Goal: Transaction & Acquisition: Register for event/course

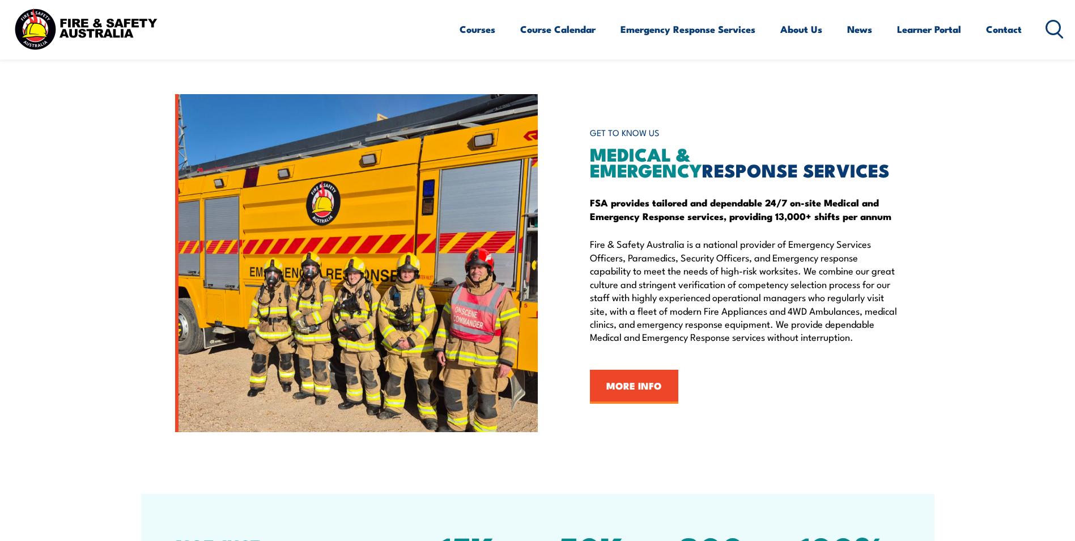
scroll to position [1020, 0]
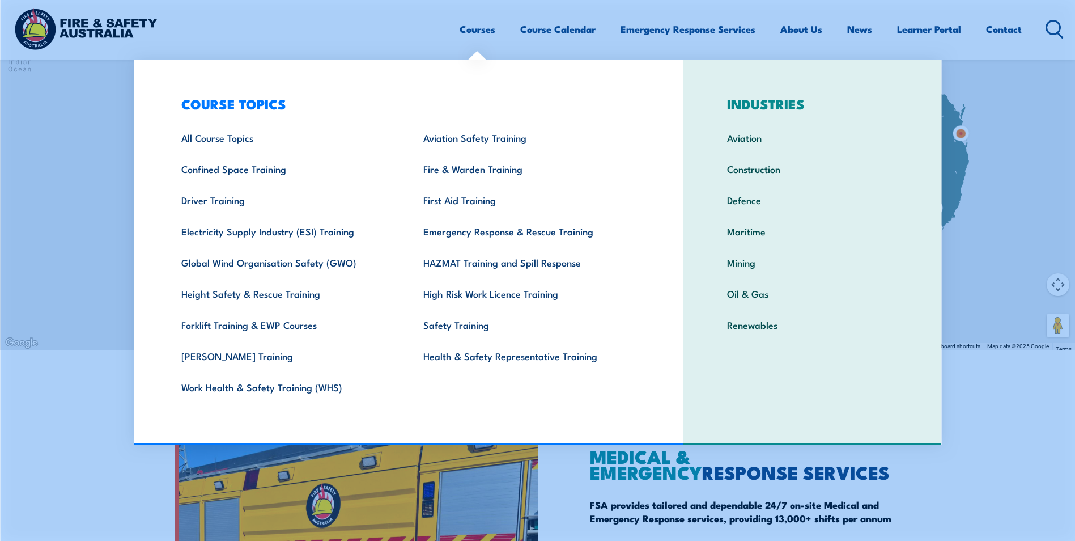
click at [474, 33] on link "Courses" at bounding box center [478, 29] width 36 height 30
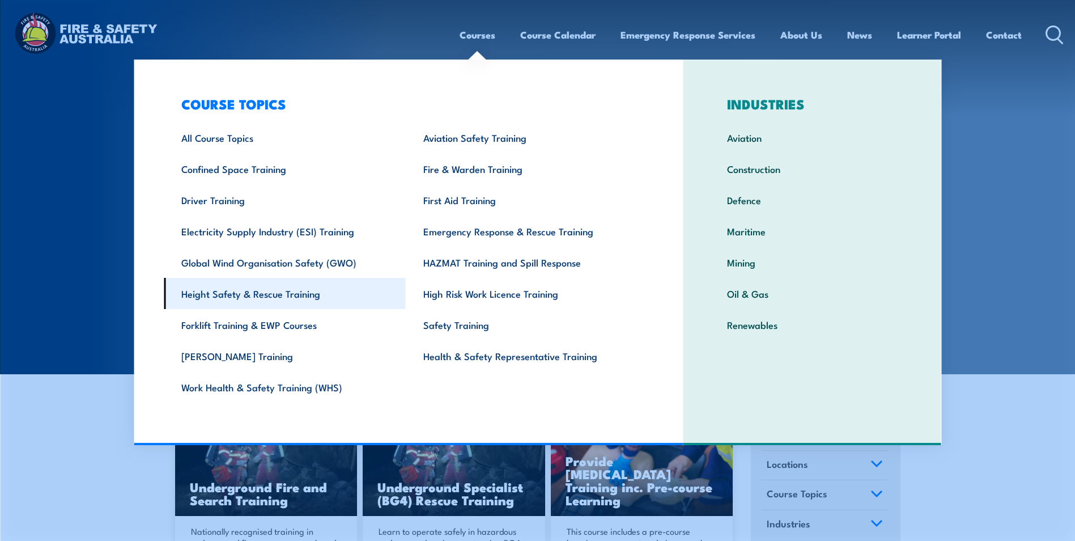
click at [315, 299] on link "Height Safety & Rescue Training" at bounding box center [285, 293] width 242 height 31
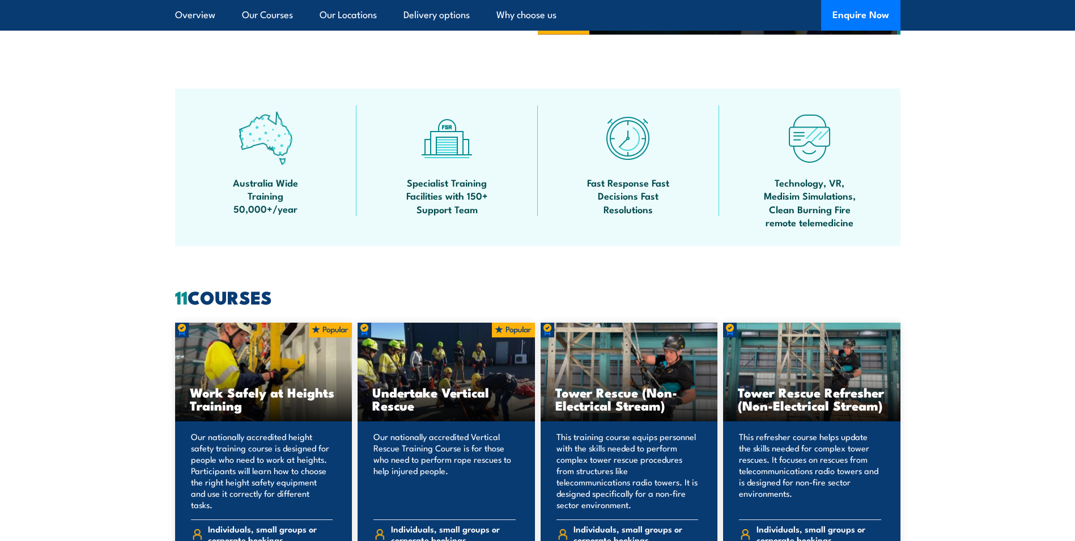
scroll to position [680, 0]
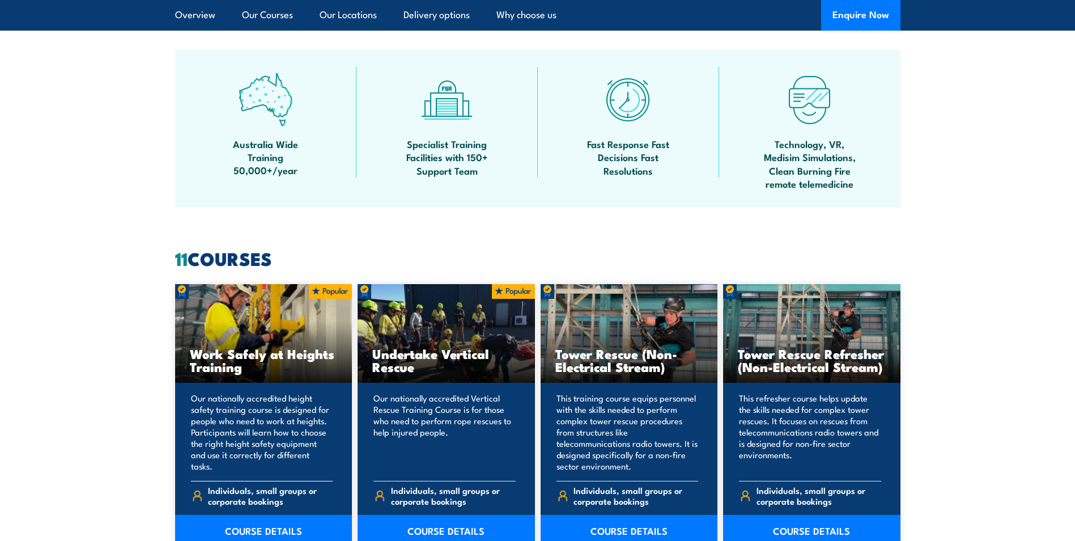
click at [286, 389] on div "Our nationally accredited height safety training course is designed for people …" at bounding box center [263, 464] width 177 height 163
click at [287, 525] on link "COURSE DETAILS" at bounding box center [263, 531] width 177 height 32
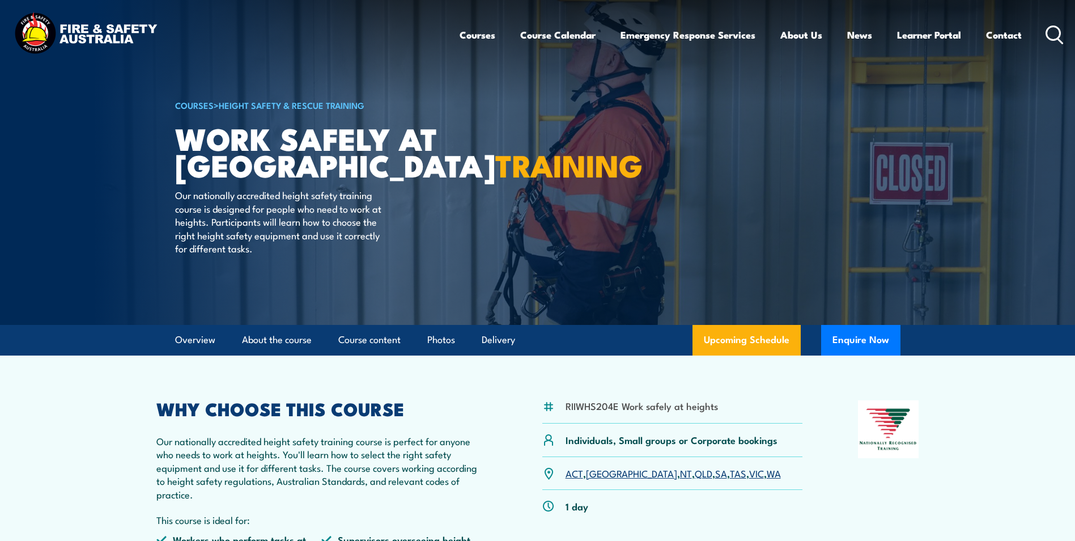
click at [715, 473] on link "SA" at bounding box center [721, 473] width 12 height 14
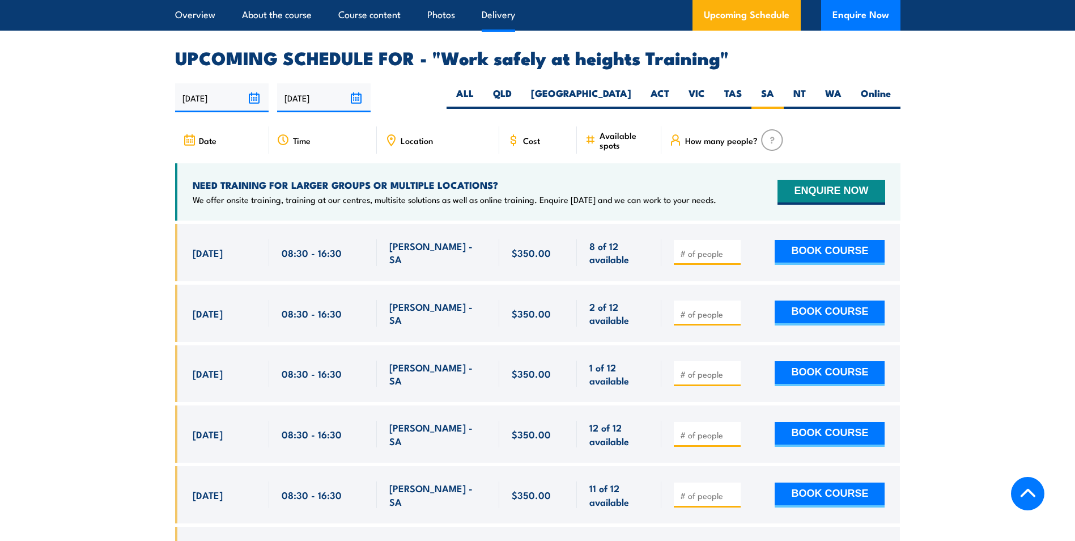
scroll to position [1803, 0]
